Goal: Task Accomplishment & Management: Use online tool/utility

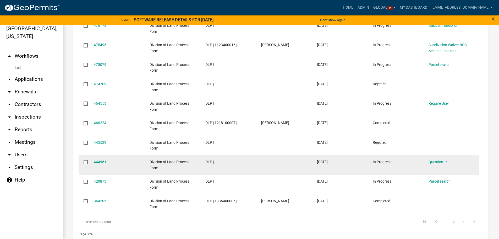
scroll to position [312, 0]
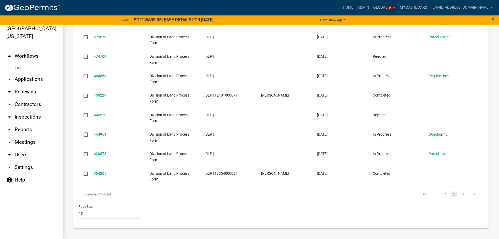
click at [451, 195] on link "2" at bounding box center [454, 194] width 6 height 6
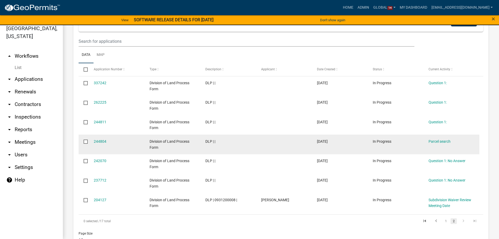
scroll to position [254, 0]
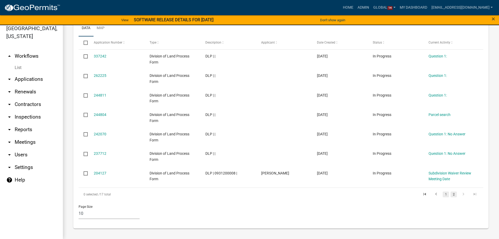
click at [443, 194] on link "1" at bounding box center [446, 194] width 6 height 6
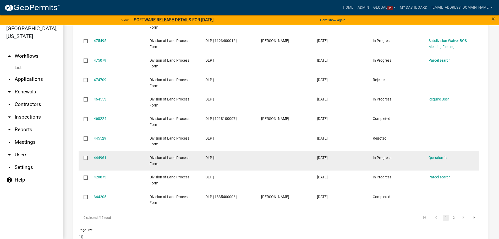
scroll to position [312, 0]
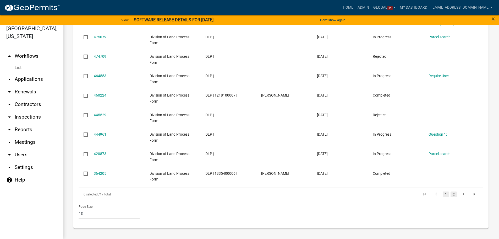
click at [451, 195] on link "2" at bounding box center [454, 194] width 6 height 6
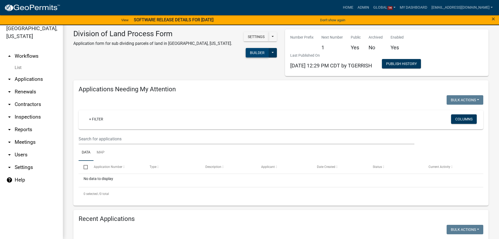
click at [258, 51] on button "Builder" at bounding box center [257, 52] width 23 height 9
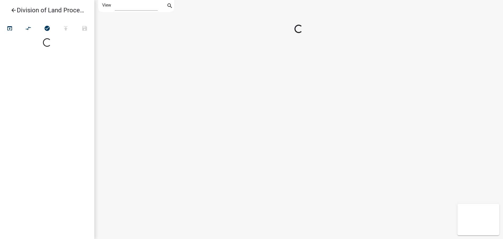
select select "1"
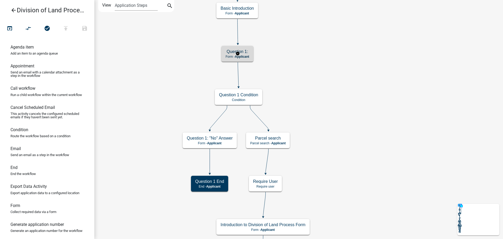
click at [248, 53] on h5 "Question 1:" at bounding box center [238, 51] width 24 height 5
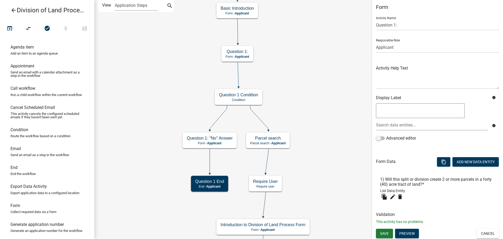
scroll to position [3, 0]
click at [394, 195] on icon "edit" at bounding box center [393, 196] width 6 height 6
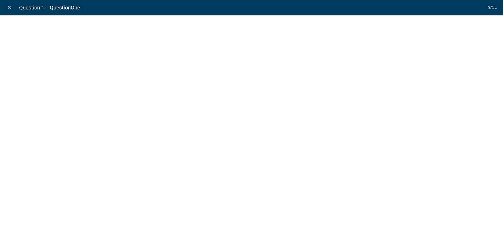
select select "list-data"
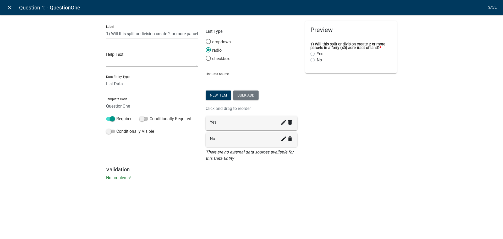
click at [10, 7] on icon "close" at bounding box center [10, 7] width 6 height 6
